Goal: Find specific page/section: Find specific page/section

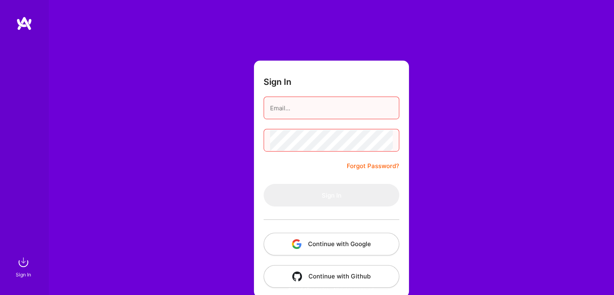
click at [305, 241] on button "Continue with Google" at bounding box center [332, 243] width 136 height 23
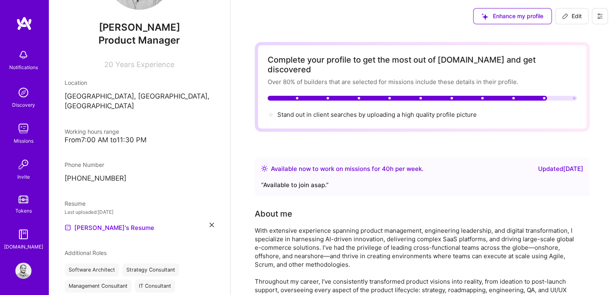
click at [20, 130] on img at bounding box center [23, 128] width 16 height 16
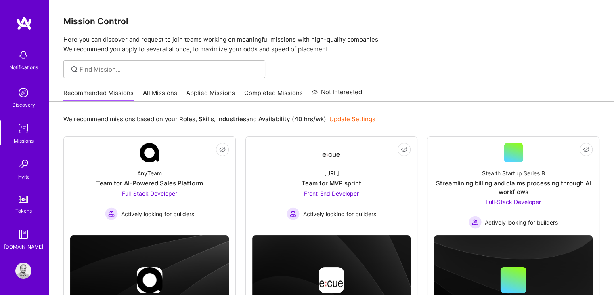
click at [152, 89] on link "All Missions" at bounding box center [160, 94] width 34 height 13
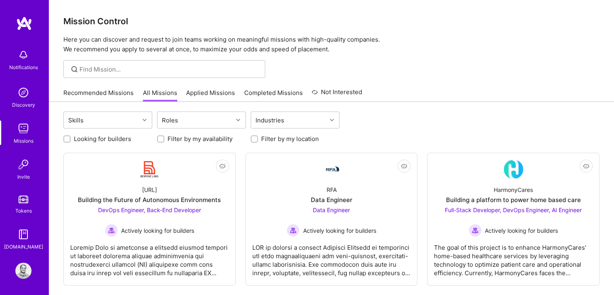
click at [67, 138] on input "Looking for builders" at bounding box center [68, 139] width 6 height 6
checkbox input "true"
